Goal: Transaction & Acquisition: Book appointment/travel/reservation

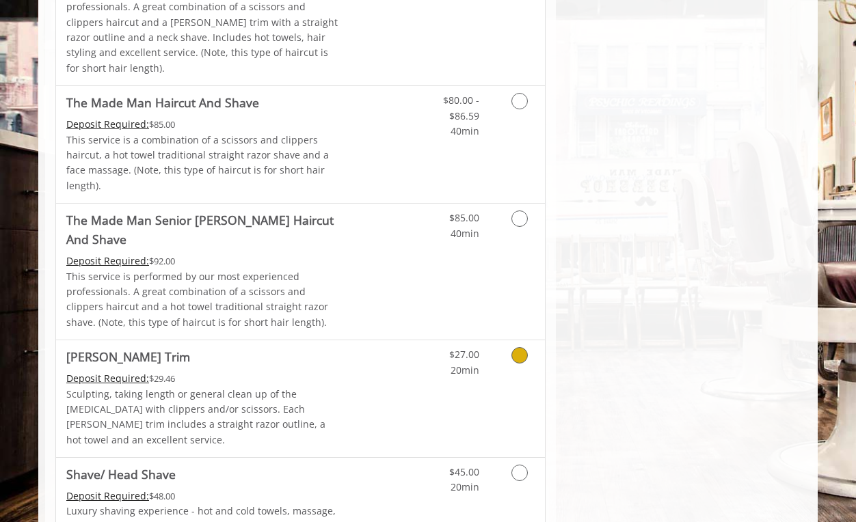
scroll to position [1641, 0]
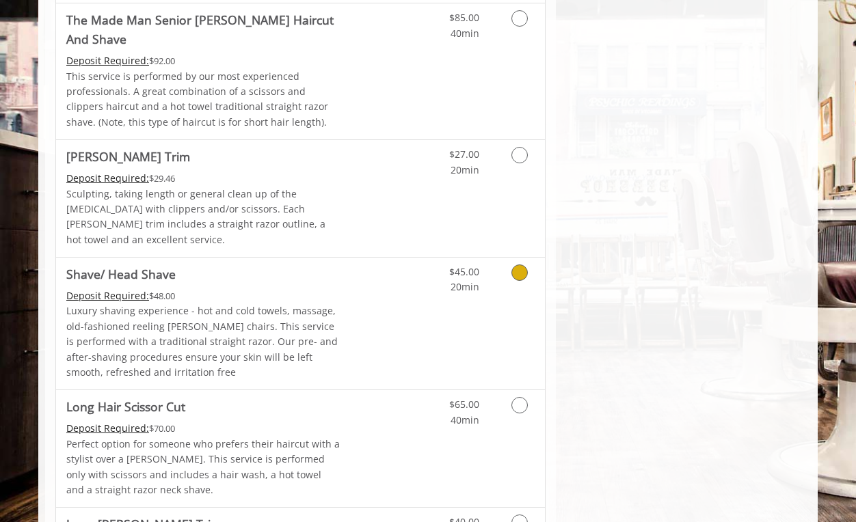
click at [474, 258] on div "$45.00 20min" at bounding box center [483, 324] width 122 height 132
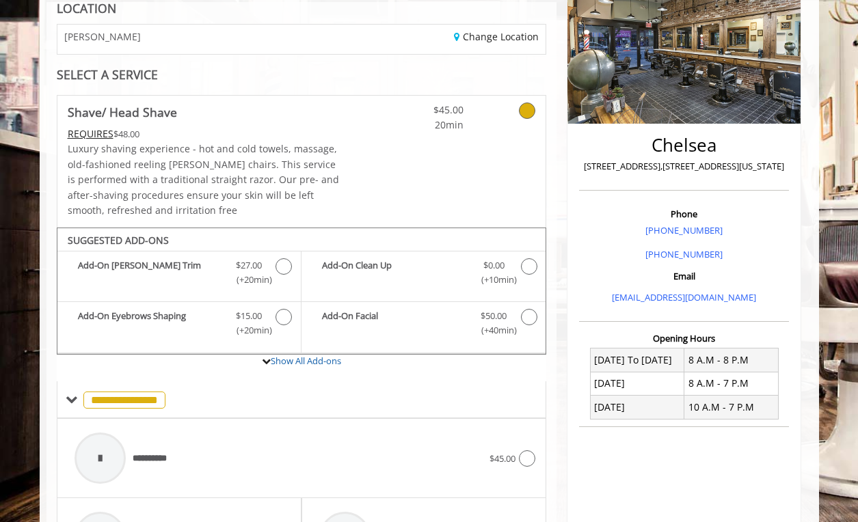
scroll to position [428, 0]
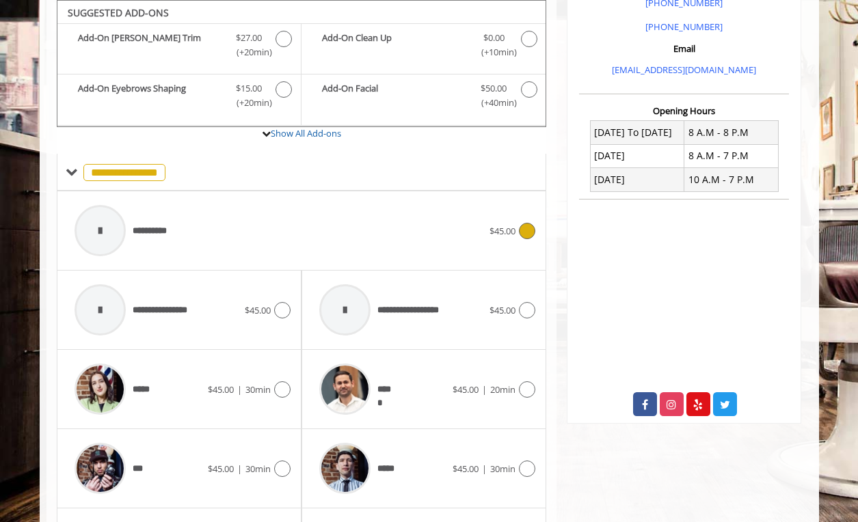
click at [211, 234] on div "**********" at bounding box center [279, 230] width 422 height 65
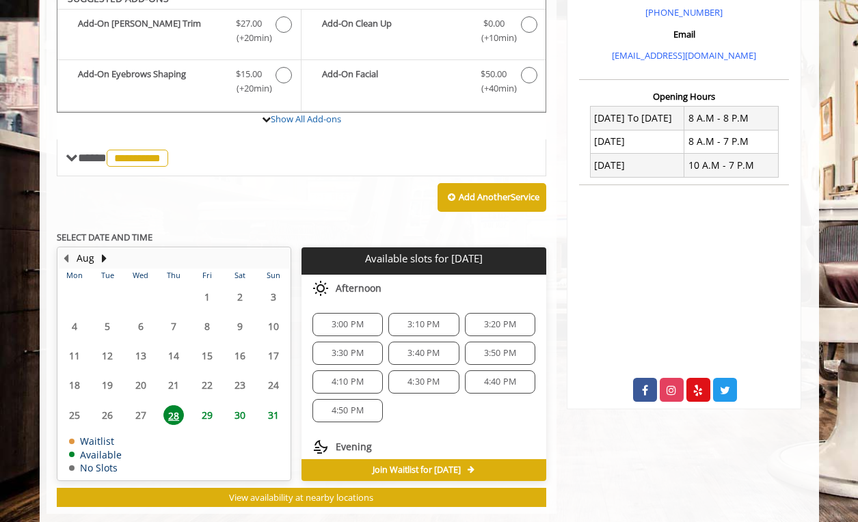
scroll to position [429, 0]
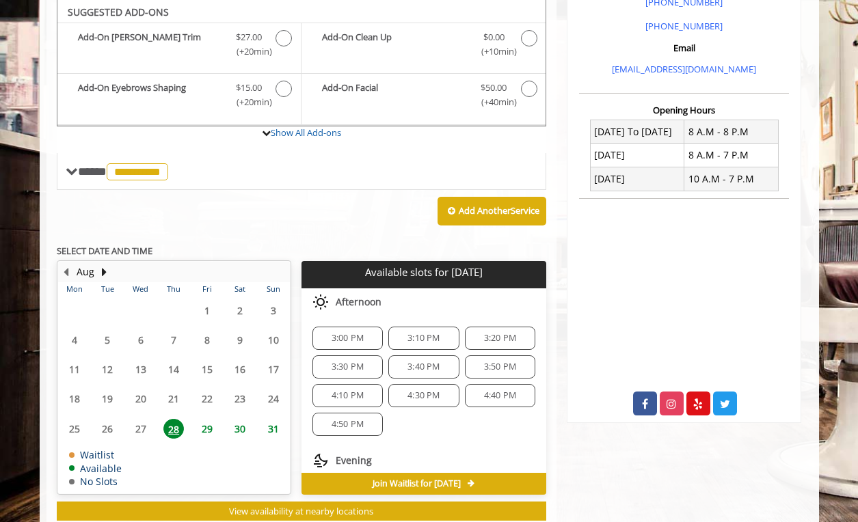
click at [203, 399] on span "29" at bounding box center [207, 429] width 21 height 20
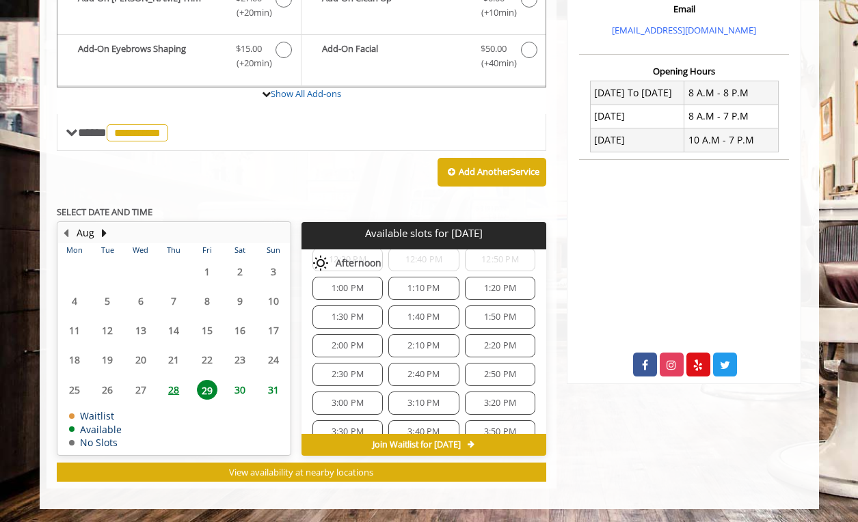
scroll to position [410, 0]
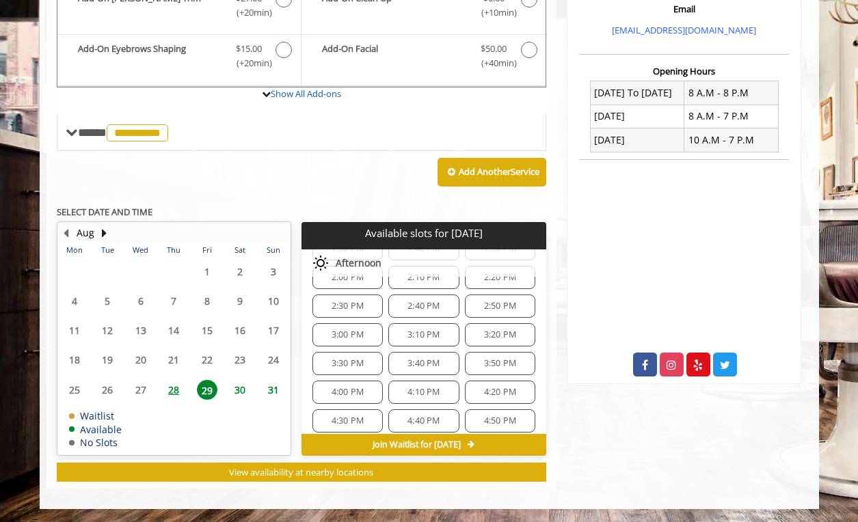
click at [489, 336] on span "3:20 PM" at bounding box center [500, 335] width 32 height 11
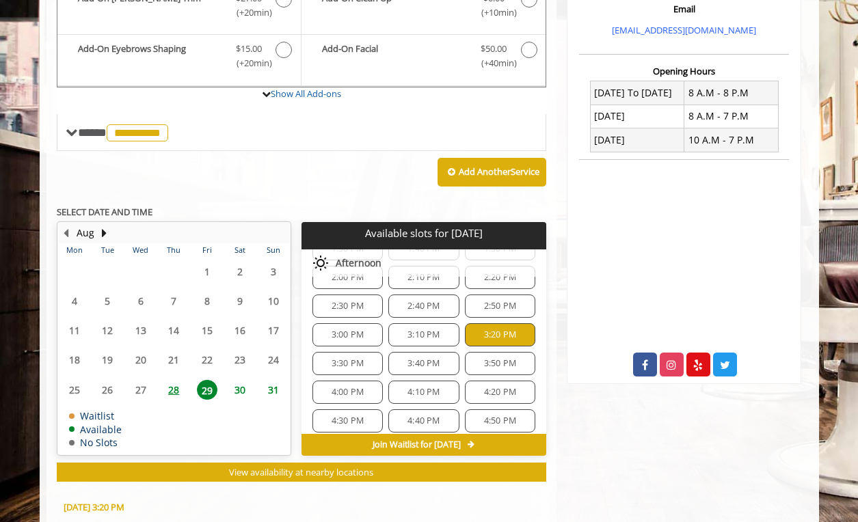
scroll to position [715, 0]
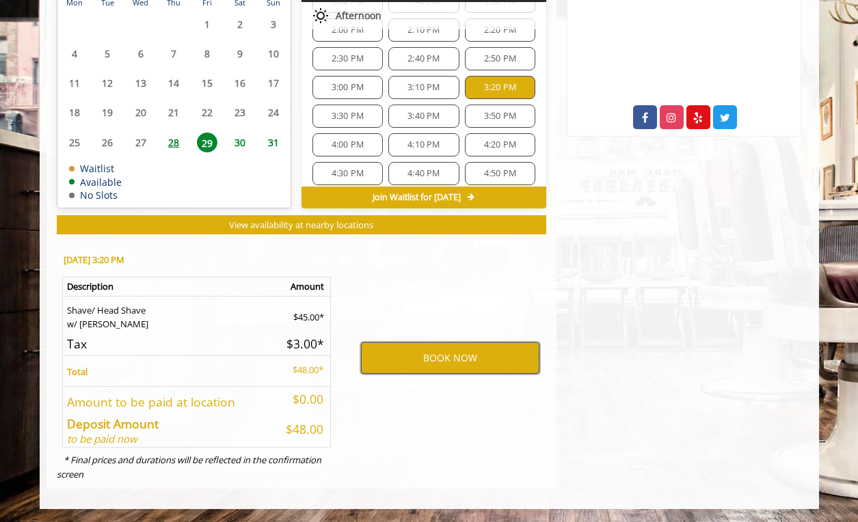
click at [425, 371] on button "BOOK NOW" at bounding box center [450, 357] width 178 height 31
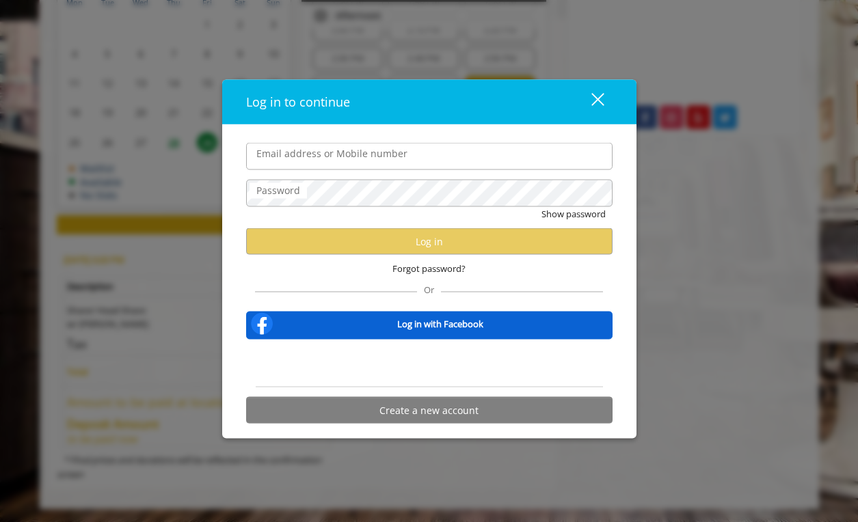
click at [312, 153] on input "Email address or Mobile number" at bounding box center [429, 156] width 366 height 27
type input "**********"
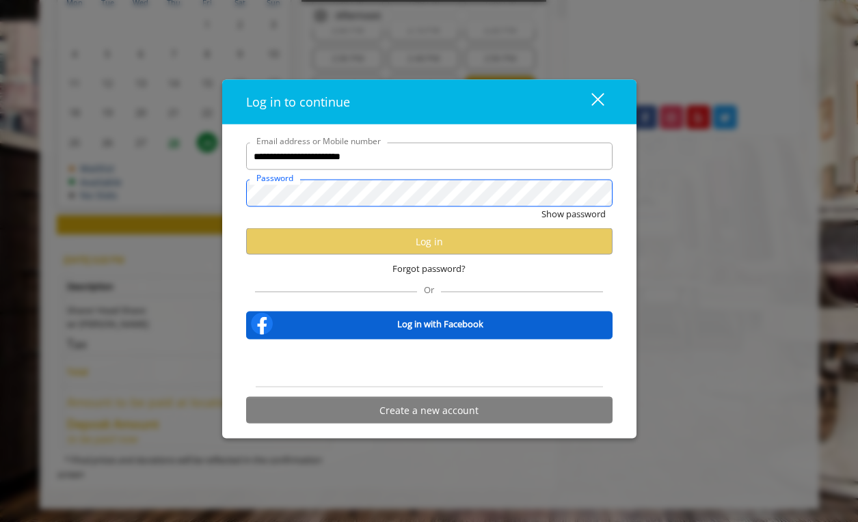
scroll to position [0, 0]
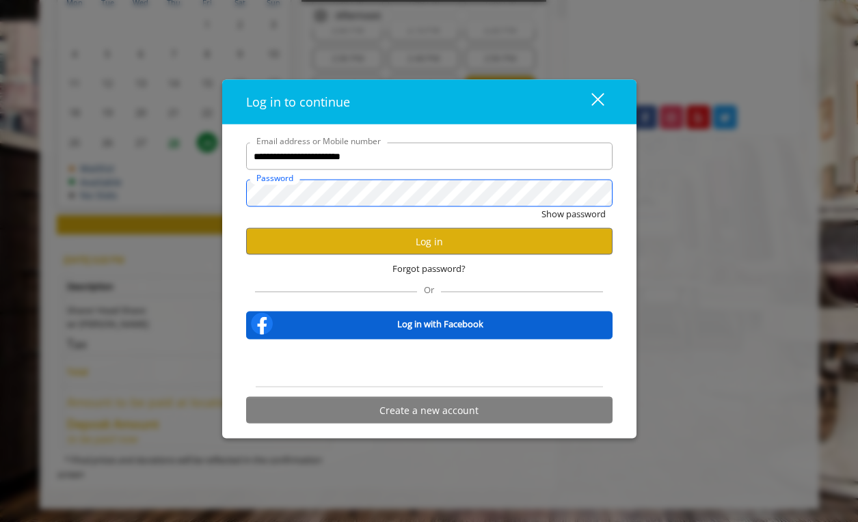
click at [541, 207] on button "Show password" at bounding box center [573, 214] width 64 height 14
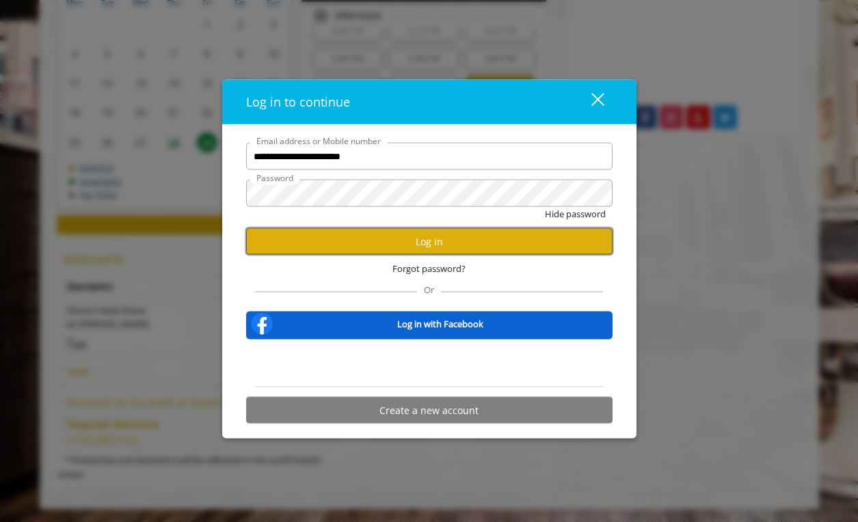
click at [333, 241] on button "Log in" at bounding box center [429, 241] width 366 height 27
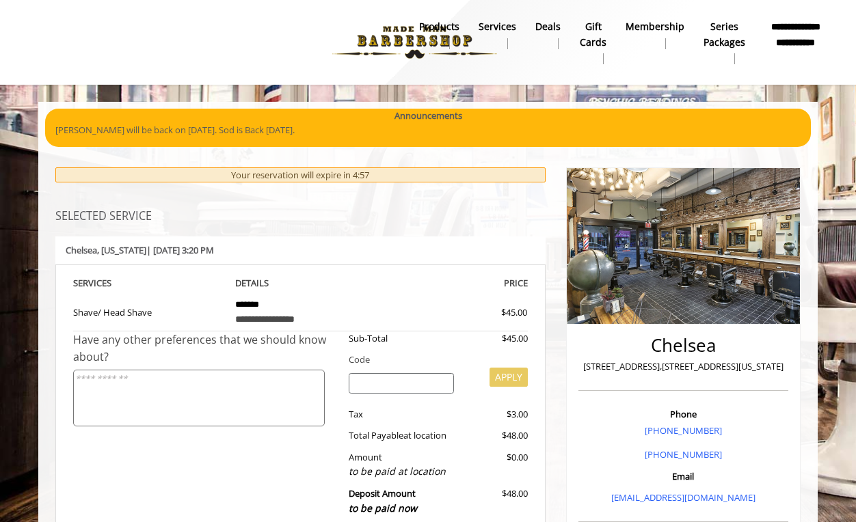
click at [177, 386] on textarea at bounding box center [199, 398] width 252 height 57
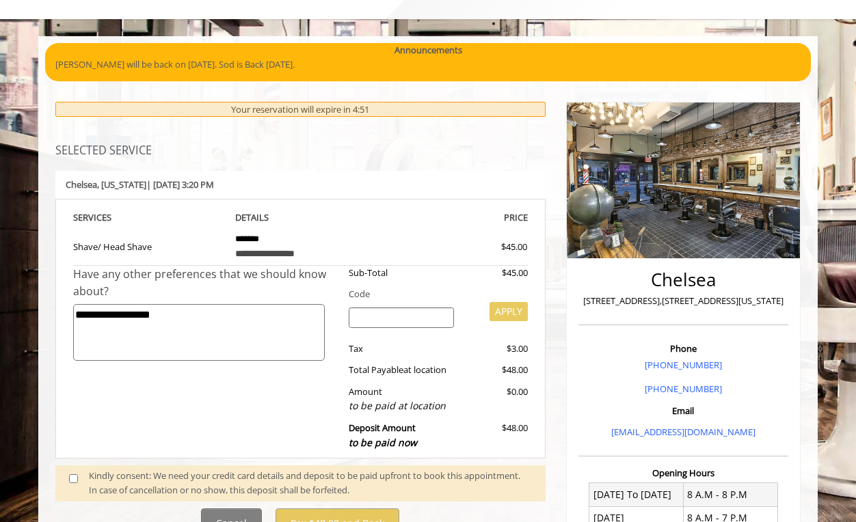
scroll to position [205, 0]
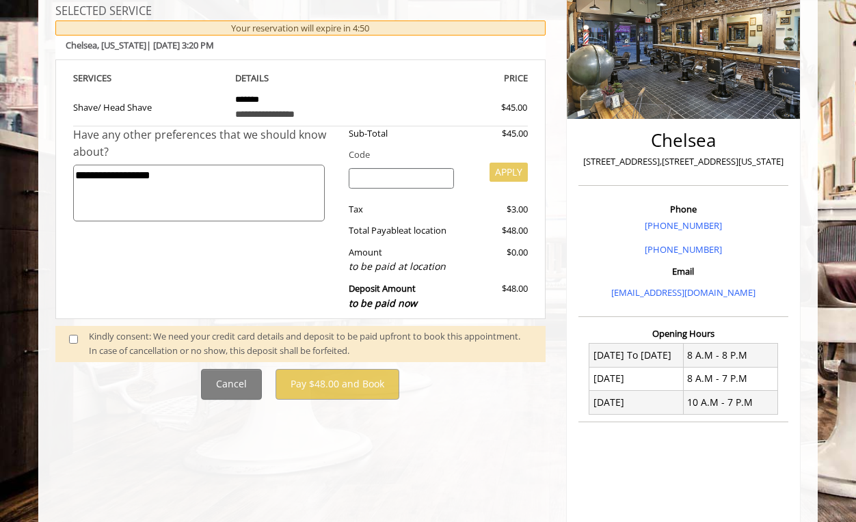
type textarea "**********"
click at [180, 340] on div "Kindly consent: We need your credit card details and deposit to be paid upfront…" at bounding box center [310, 344] width 443 height 29
click at [80, 340] on span at bounding box center [79, 344] width 40 height 29
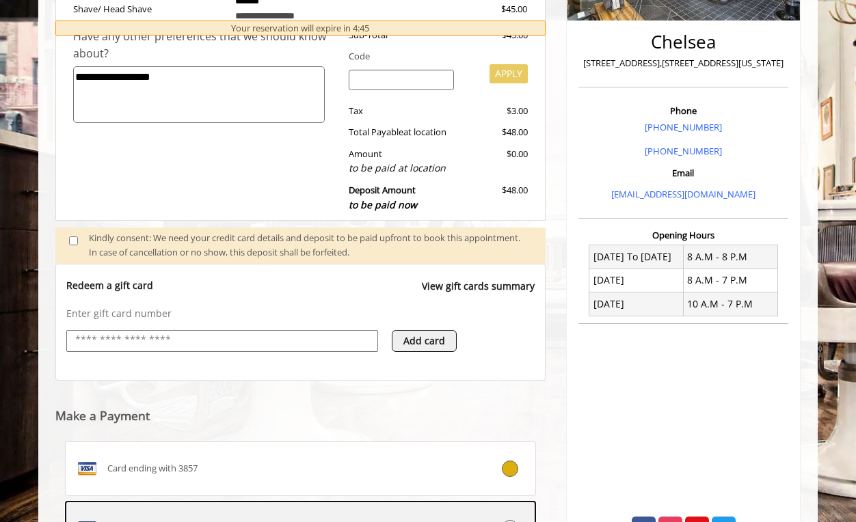
scroll to position [507, 0]
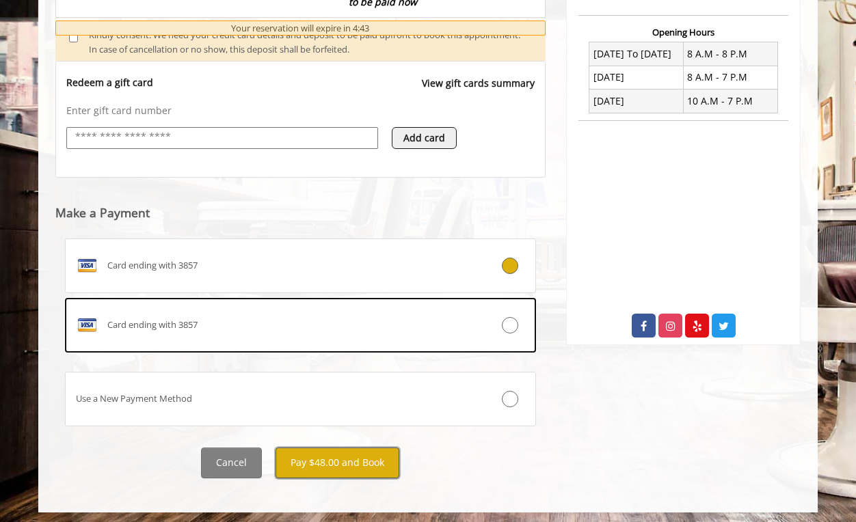
click at [357, 399] on button "Pay $48.00 and Book" at bounding box center [338, 463] width 124 height 31
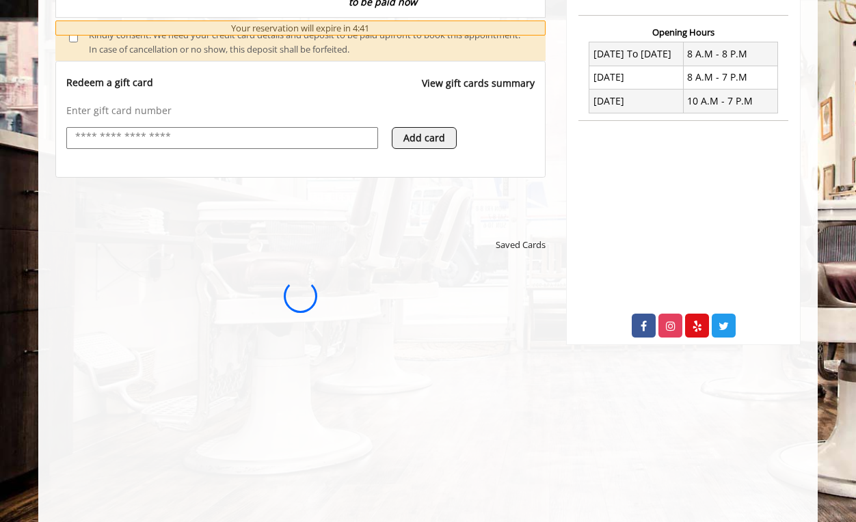
scroll to position [0, 0]
